Goal: Information Seeking & Learning: Learn about a topic

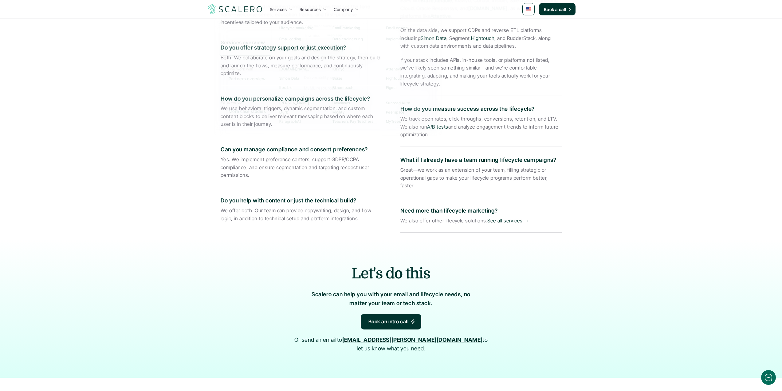
scroll to position [1118, 0]
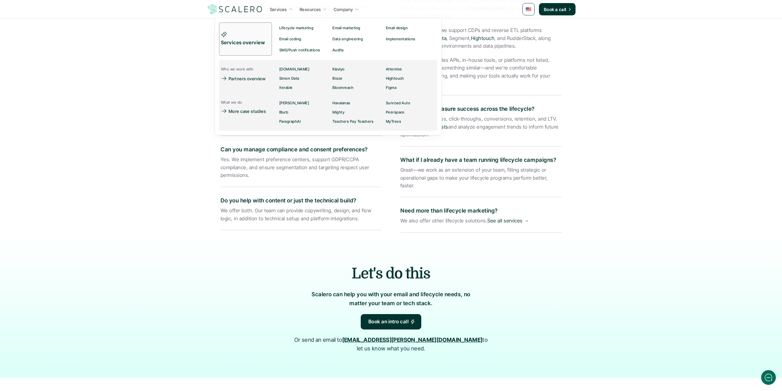
click at [281, 10] on p "Services" at bounding box center [278, 9] width 17 height 6
click at [254, 44] on p "Services overview" at bounding box center [243, 43] width 45 height 8
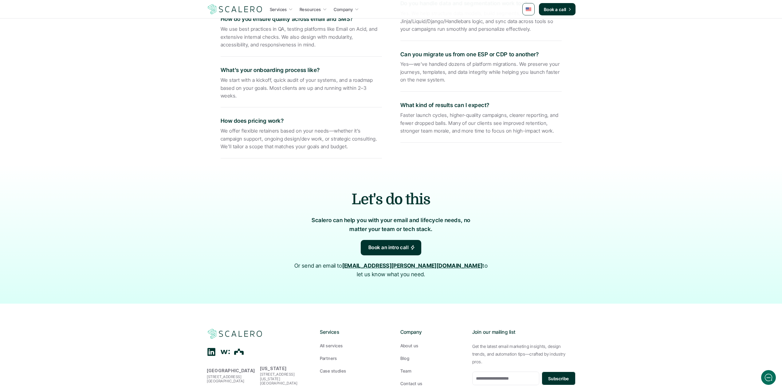
scroll to position [1077, 0]
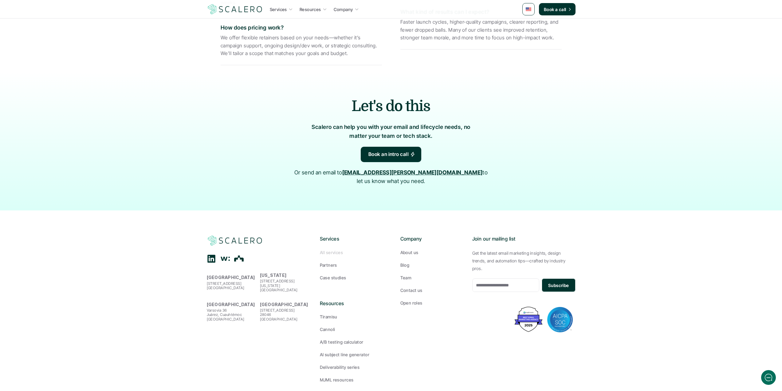
click at [331, 249] on p "All services" at bounding box center [331, 252] width 23 height 6
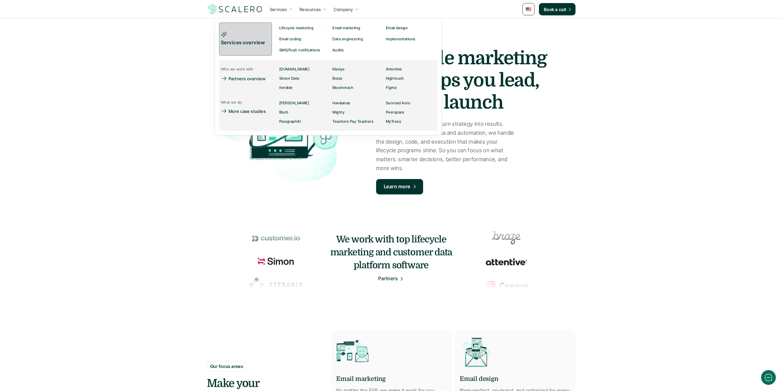
click at [259, 39] on p "Services overview" at bounding box center [243, 43] width 45 height 8
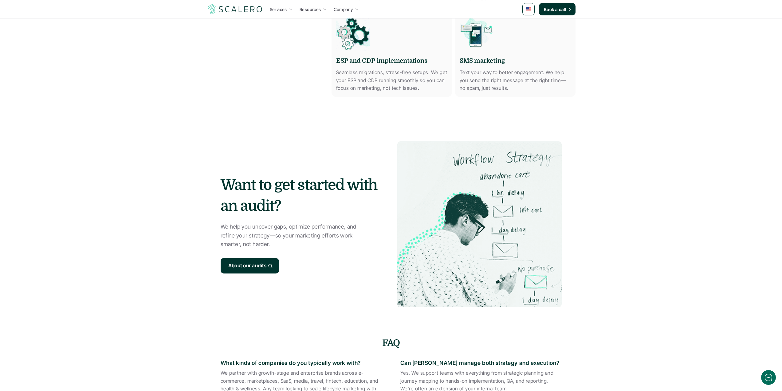
scroll to position [553, 0]
